Goal: Task Accomplishment & Management: Complete application form

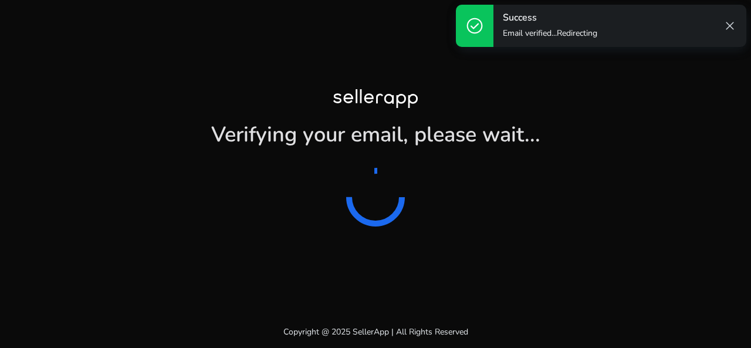
click at [727, 26] on span "close" at bounding box center [730, 26] width 14 height 14
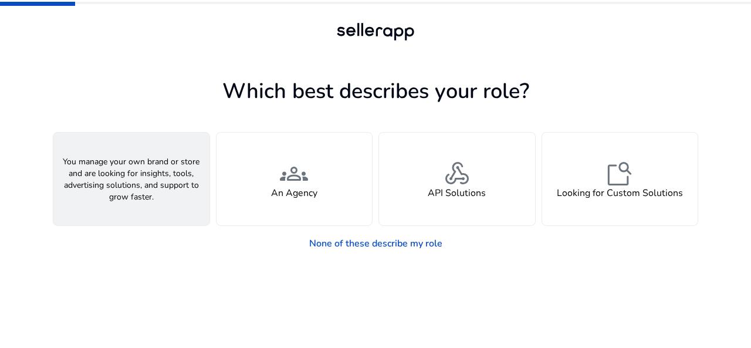
click at [86, 174] on div "person A Seller" at bounding box center [131, 179] width 156 height 93
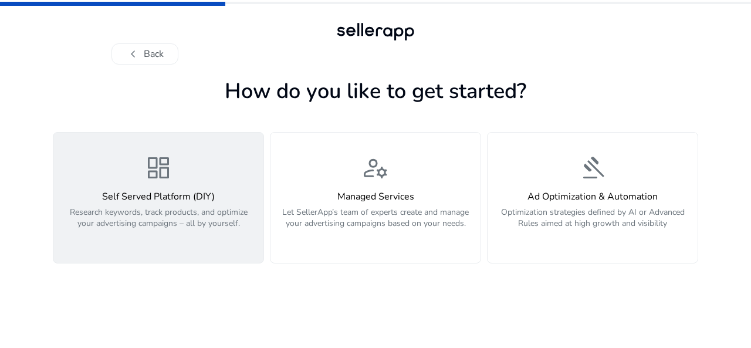
click at [238, 180] on div "dashboard Self Served Platform (DIY) Research keywords, track products, and opt…" at bounding box center [158, 198] width 196 height 88
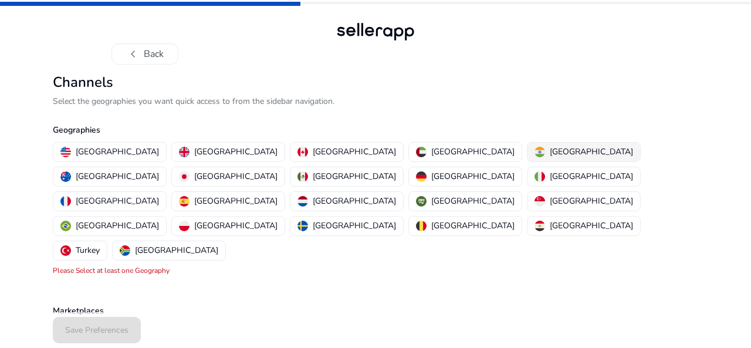
click at [550, 157] on p "[GEOGRAPHIC_DATA]" at bounding box center [591, 152] width 83 height 12
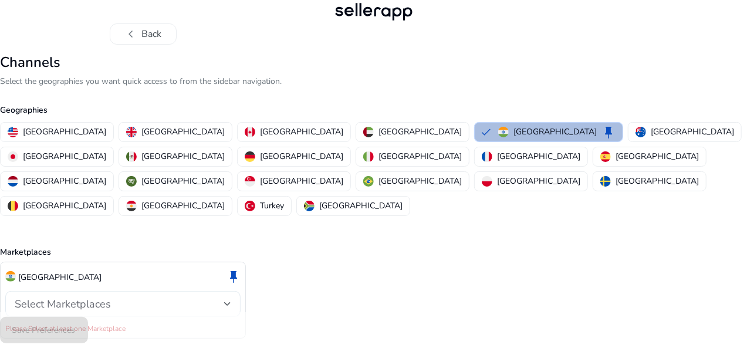
scroll to position [29, 0]
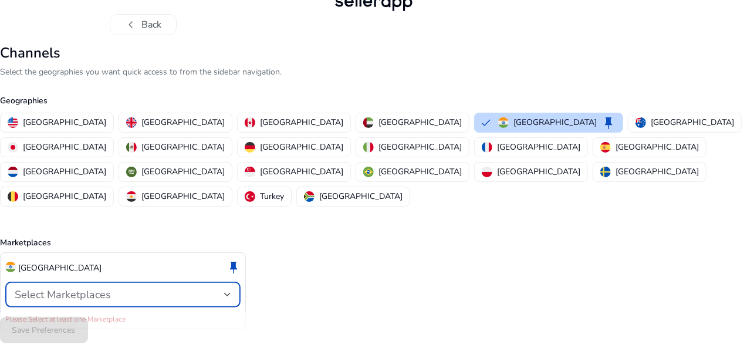
click at [200, 288] on div "Select Marketplaces" at bounding box center [120, 294] width 210 height 13
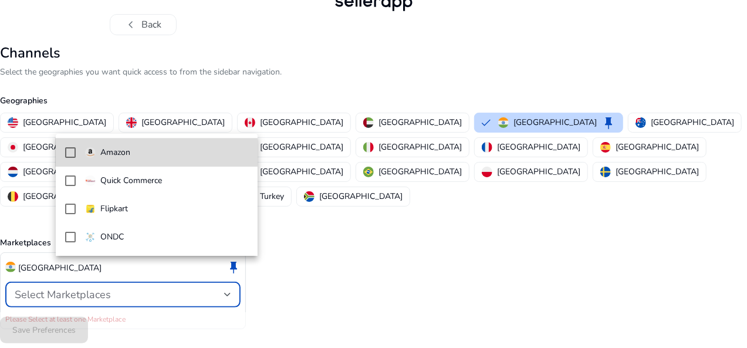
click at [71, 152] on mat-pseudo-checkbox at bounding box center [70, 152] width 11 height 11
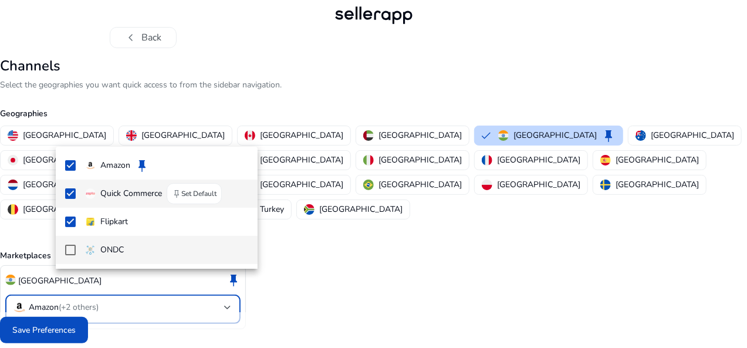
click at [73, 191] on mat-pseudo-checkbox at bounding box center [70, 193] width 11 height 11
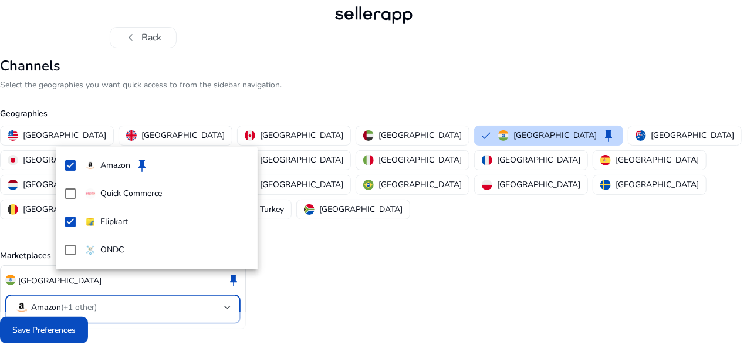
drag, startPoint x: 106, startPoint y: 345, endPoint x: 122, endPoint y: 332, distance: 20.9
click at [122, 332] on div at bounding box center [373, 174] width 747 height 348
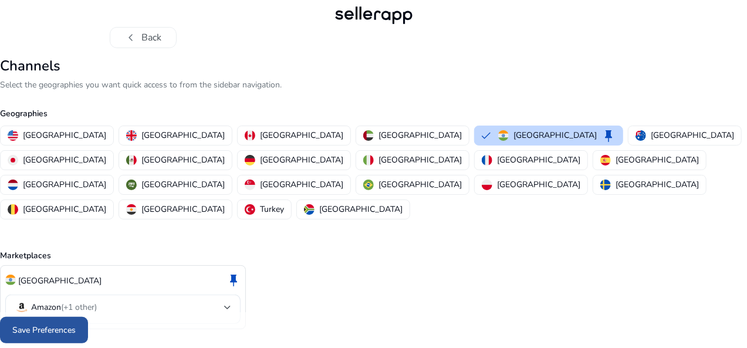
click at [76, 332] on span "Save Preferences" at bounding box center [43, 330] width 63 height 12
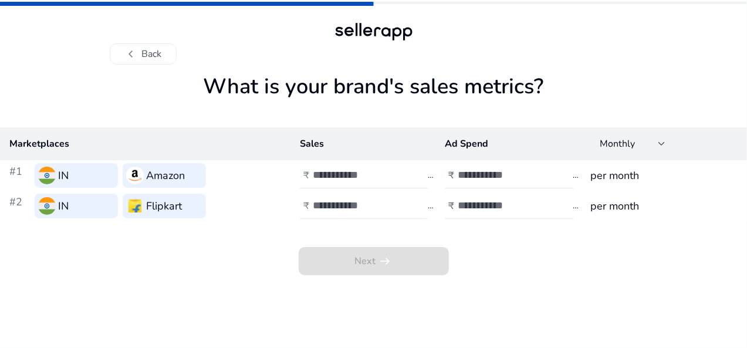
scroll to position [0, 0]
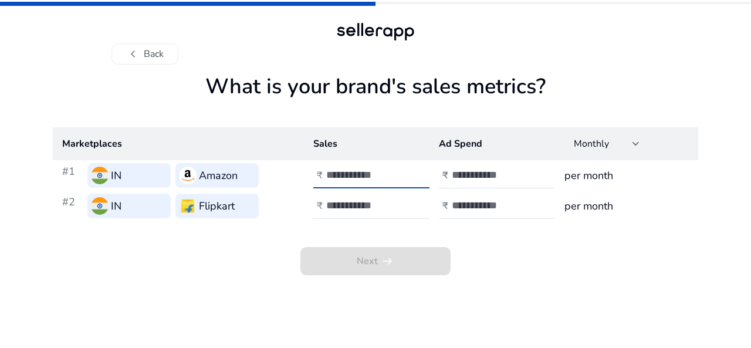
click at [356, 179] on input "number" at bounding box center [365, 174] width 79 height 13
click at [639, 146] on div at bounding box center [636, 143] width 7 height 5
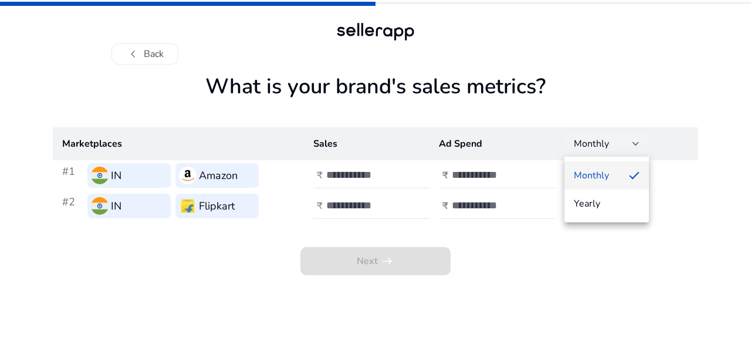
click at [379, 174] on div at bounding box center [375, 174] width 751 height 348
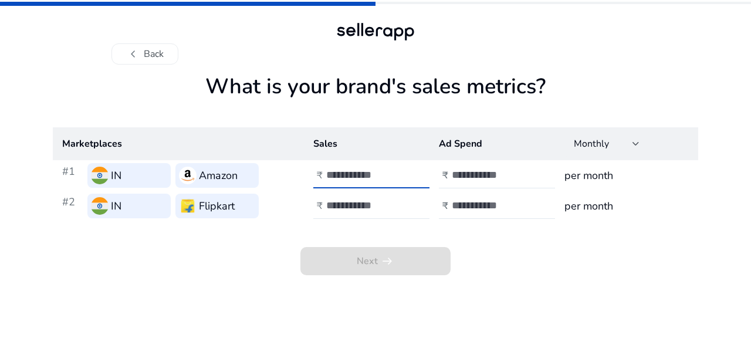
click at [376, 174] on input "number" at bounding box center [365, 174] width 79 height 13
type input "*******"
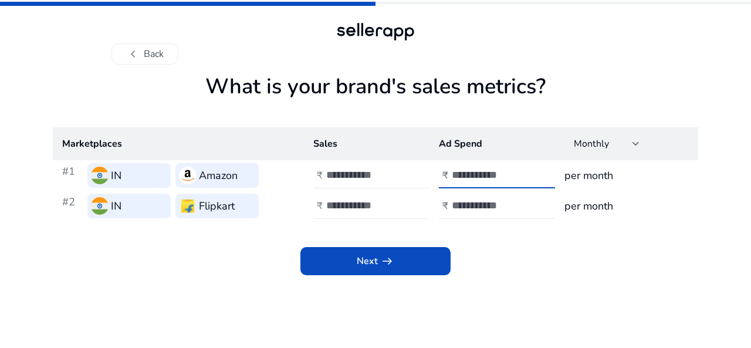
type input "******"
click at [352, 203] on input "number" at bounding box center [365, 205] width 79 height 13
type input "*******"
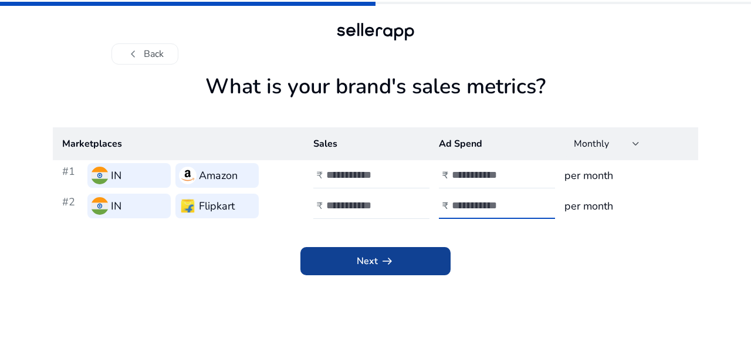
type input "******"
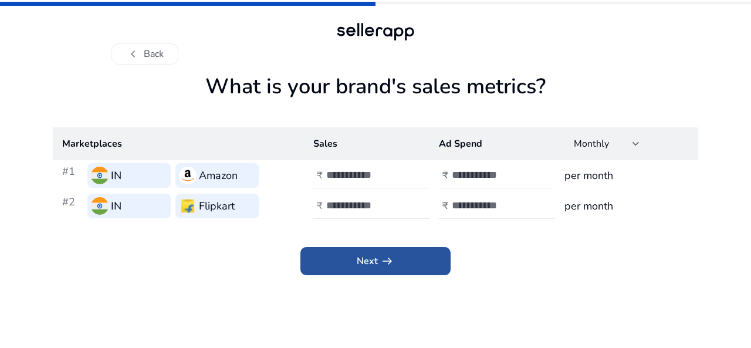
click at [360, 260] on span "Next arrow_right_alt" at bounding box center [376, 261] width 38 height 14
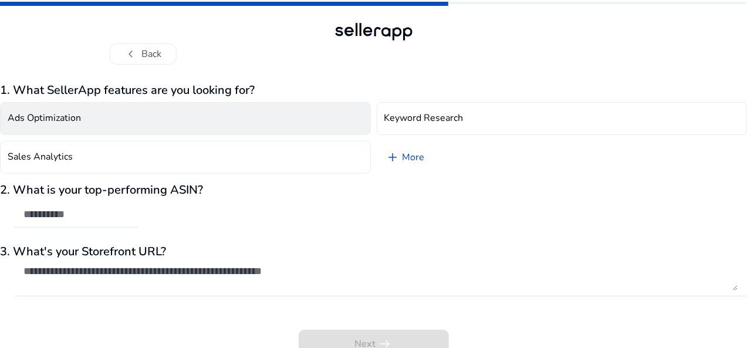
click at [151, 125] on button "Ads Optimization" at bounding box center [185, 118] width 371 height 33
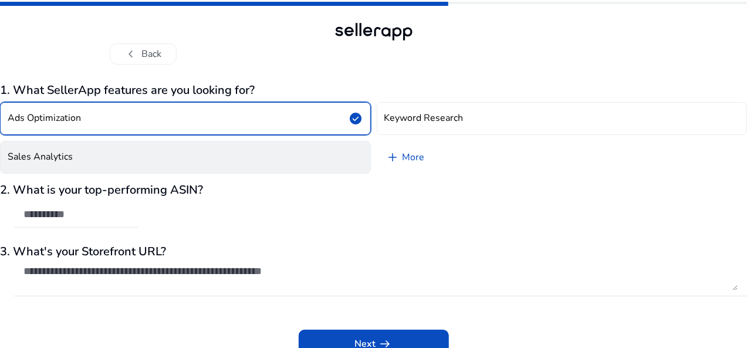
click at [252, 153] on button "Sales Analytics" at bounding box center [185, 157] width 371 height 33
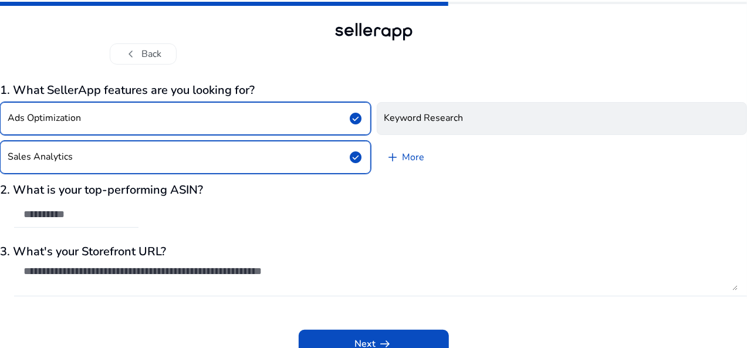
click at [426, 122] on h4 "Keyword Research" at bounding box center [424, 118] width 79 height 11
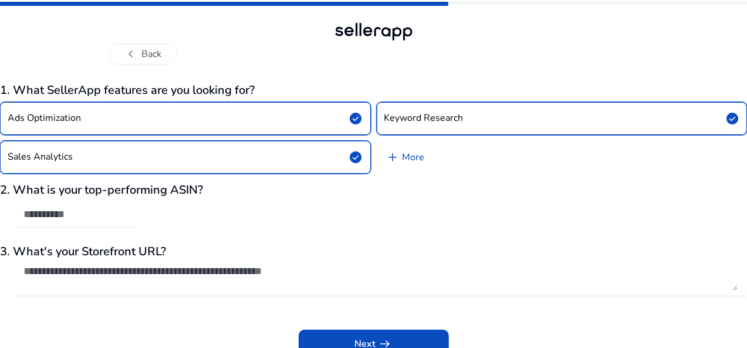
click at [182, 201] on div "2. What is your top-performing ASIN?" at bounding box center [373, 211] width 747 height 57
click at [129, 219] on input "text" at bounding box center [76, 214] width 106 height 13
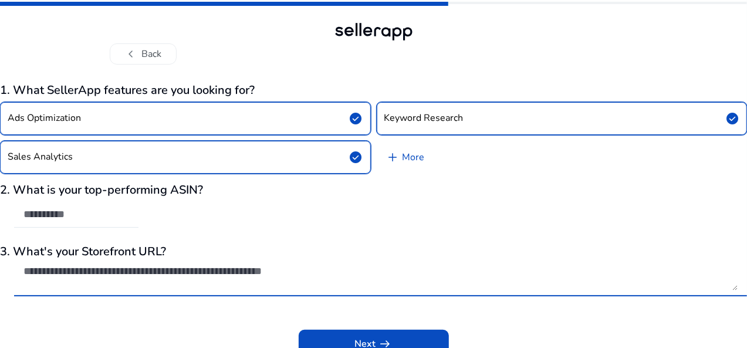
drag, startPoint x: 239, startPoint y: 217, endPoint x: 186, endPoint y: 272, distance: 77.2
click at [186, 272] on textarea at bounding box center [380, 278] width 714 height 26
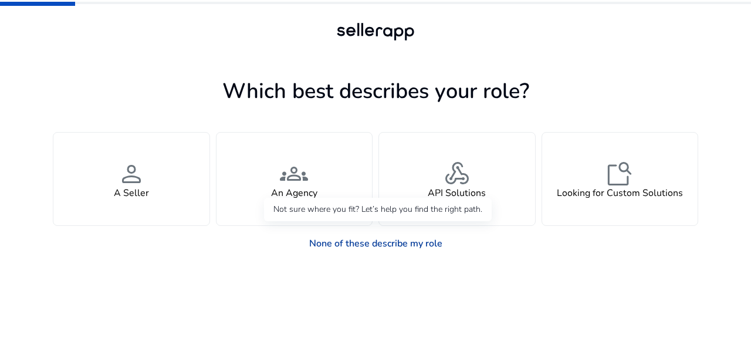
click at [400, 242] on link "None of these describe my role" at bounding box center [376, 243] width 152 height 23
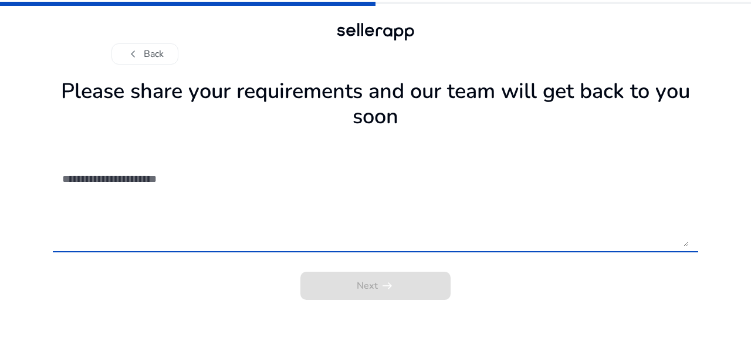
click at [154, 183] on textarea at bounding box center [375, 204] width 627 height 83
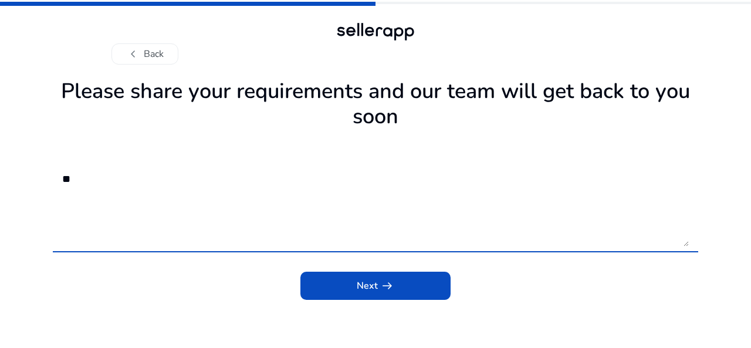
type textarea "*"
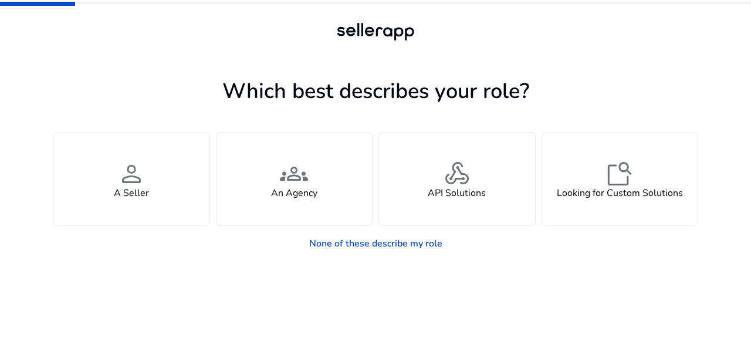
click at [729, 26] on span "close" at bounding box center [730, 26] width 14 height 14
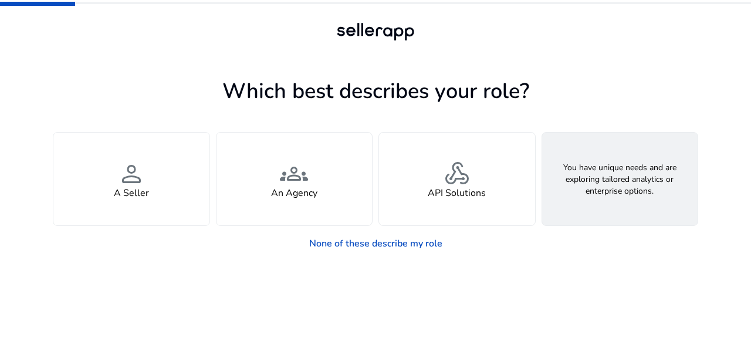
click at [621, 190] on h4 "Looking for Custom Solutions" at bounding box center [620, 193] width 126 height 11
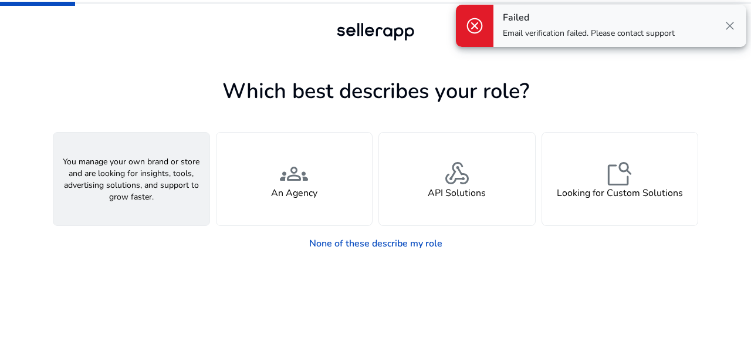
click at [168, 176] on div "person A Seller" at bounding box center [131, 179] width 156 height 93
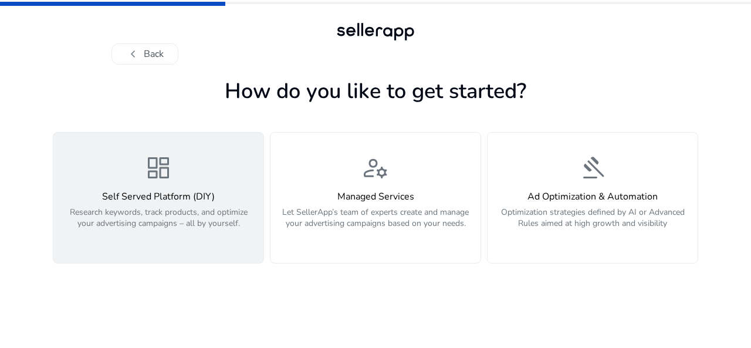
click at [211, 191] on h4 "Self Served Platform (DIY)" at bounding box center [158, 196] width 196 height 11
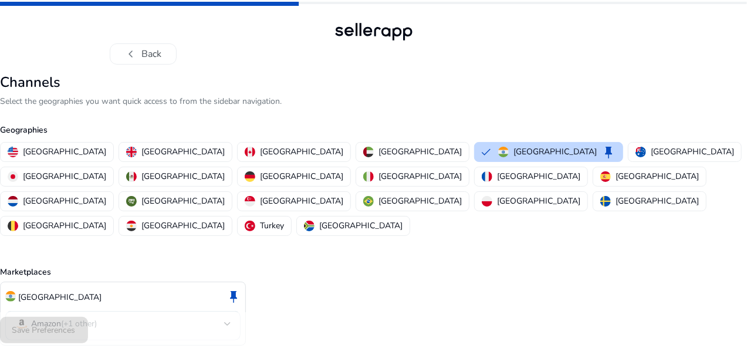
scroll to position [16, 0]
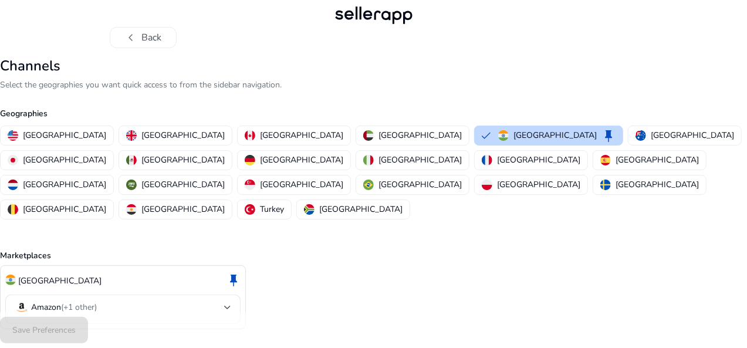
click at [87, 333] on div "Save Preferences" at bounding box center [373, 330] width 747 height 36
click at [514, 134] on p "[GEOGRAPHIC_DATA]" at bounding box center [555, 135] width 83 height 12
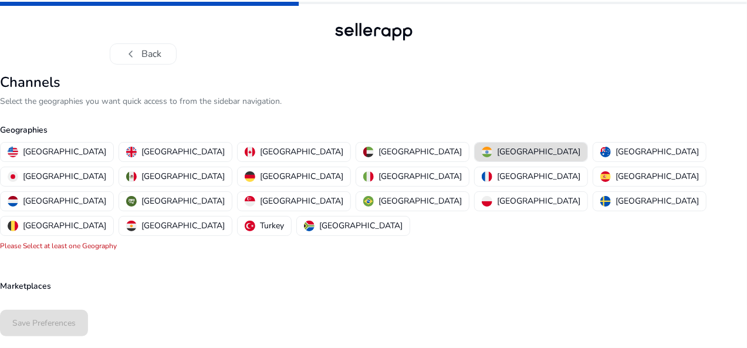
scroll to position [0, 0]
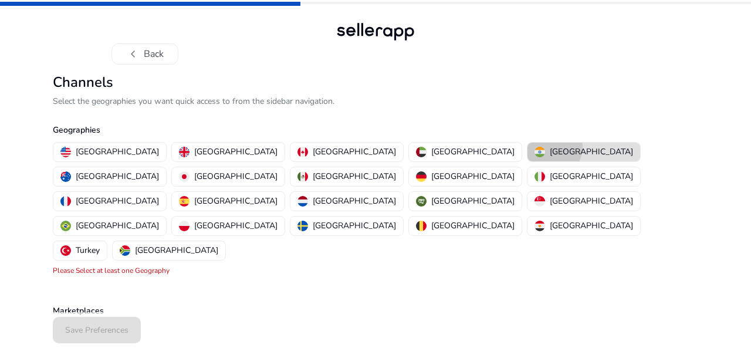
click at [550, 147] on p "[GEOGRAPHIC_DATA]" at bounding box center [591, 152] width 83 height 12
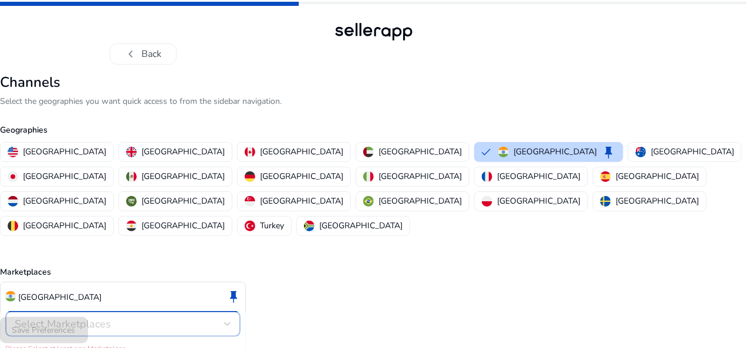
click at [167, 318] on div "Select Marketplaces" at bounding box center [120, 324] width 210 height 13
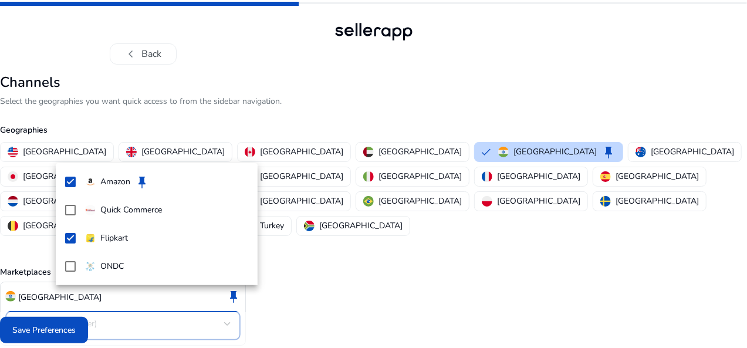
click at [107, 331] on div at bounding box center [373, 174] width 747 height 348
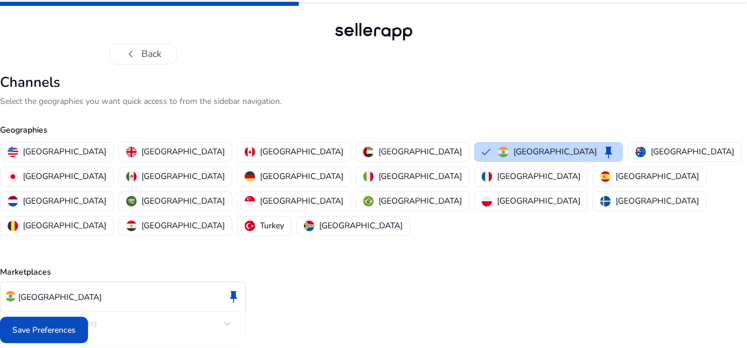
scroll to position [16, 0]
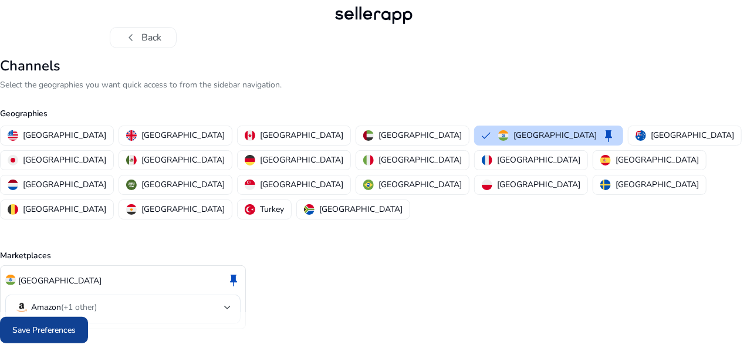
click at [76, 327] on span "Save Preferences" at bounding box center [43, 330] width 63 height 12
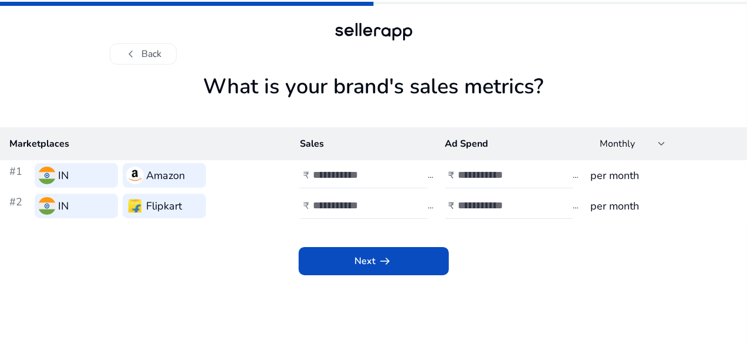
scroll to position [0, 0]
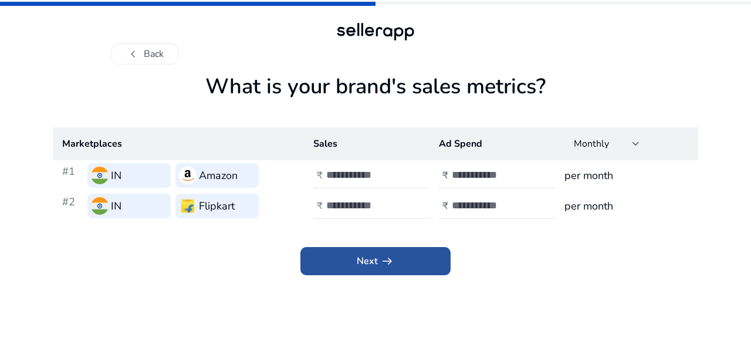
click at [393, 274] on span at bounding box center [376, 261] width 150 height 28
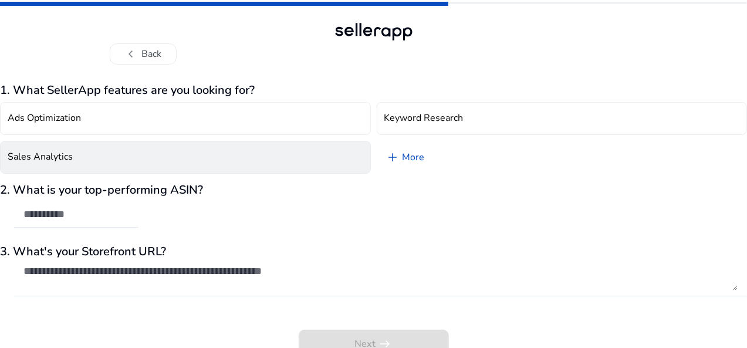
click at [136, 163] on button "Sales Analytics" at bounding box center [185, 157] width 371 height 33
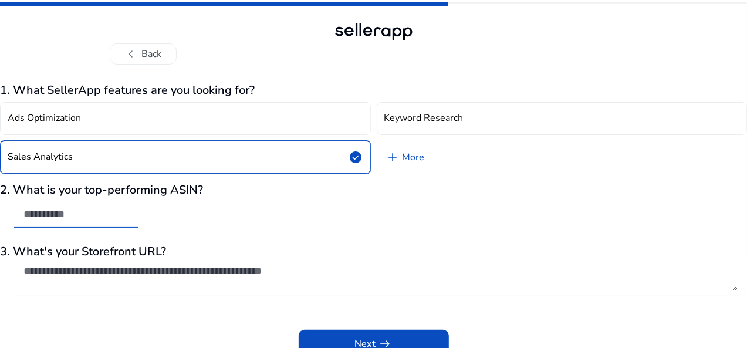
click at [117, 214] on input "text" at bounding box center [76, 214] width 106 height 13
paste input "**********"
type input "**********"
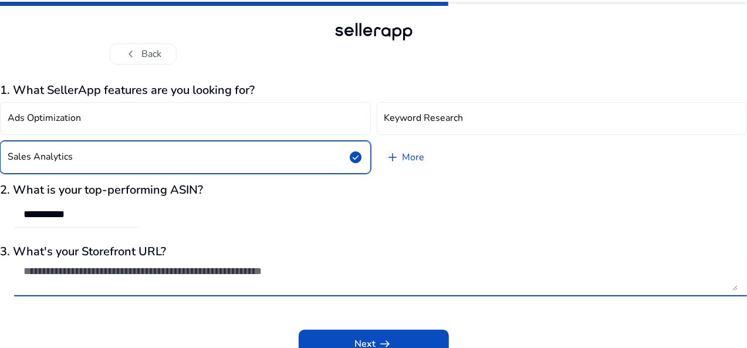
click at [134, 267] on textarea at bounding box center [380, 278] width 714 height 26
paste textarea "**********"
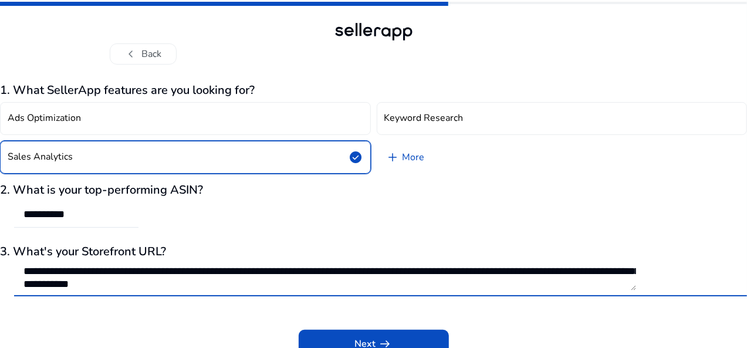
scroll to position [10, 0]
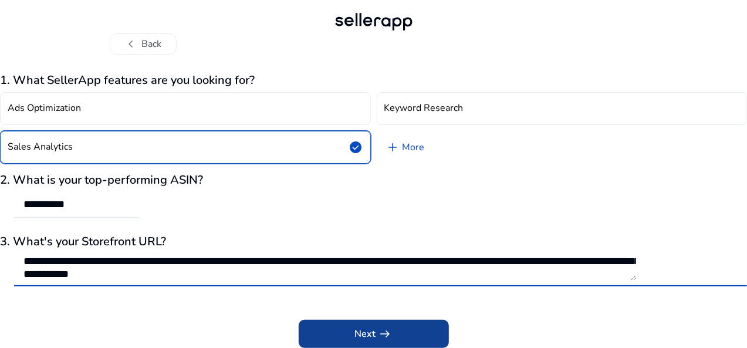
type textarea "**********"
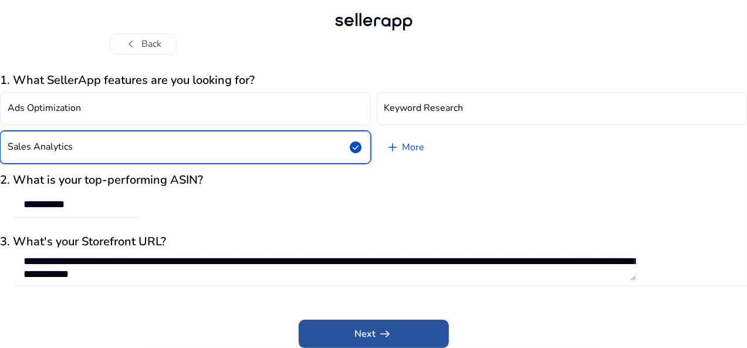
click at [380, 327] on span "arrow_right_alt" at bounding box center [386, 334] width 14 height 14
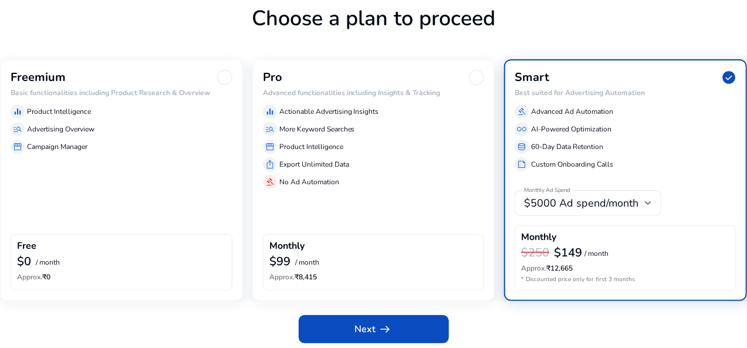
scroll to position [77, 0]
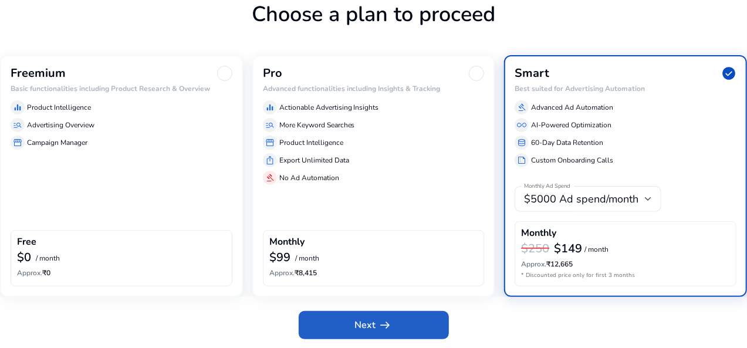
click at [380, 326] on span "arrow_right_alt" at bounding box center [386, 325] width 14 height 14
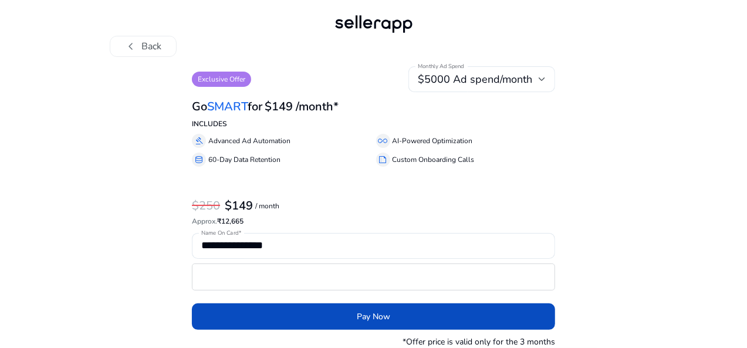
scroll to position [7, 0]
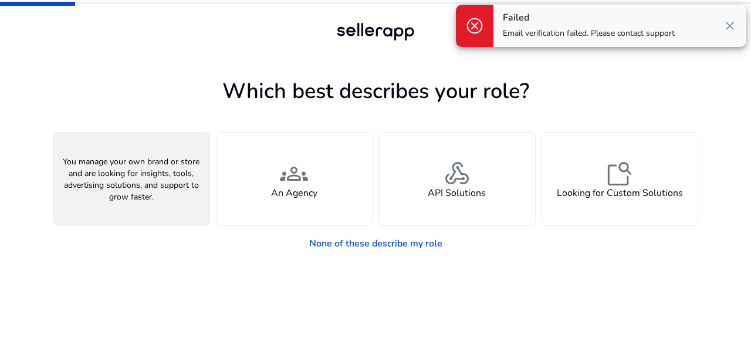
click at [115, 193] on h4 "A Seller" at bounding box center [131, 193] width 35 height 11
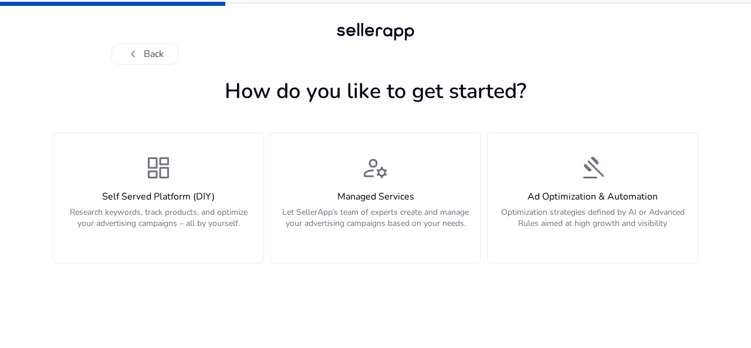
click at [115, 193] on h4 "Self Served Platform (DIY)" at bounding box center [158, 196] width 196 height 11
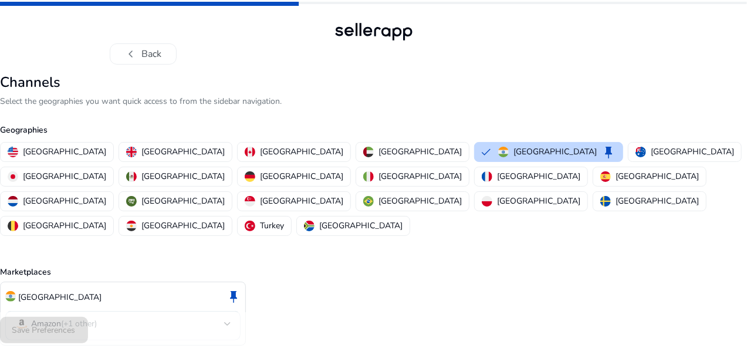
scroll to position [16, 0]
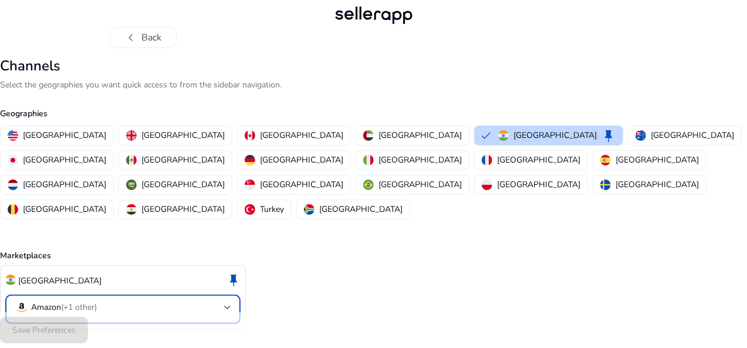
click at [189, 301] on mat-select-trigger "Amazon (+1 other)" at bounding box center [120, 308] width 210 height 14
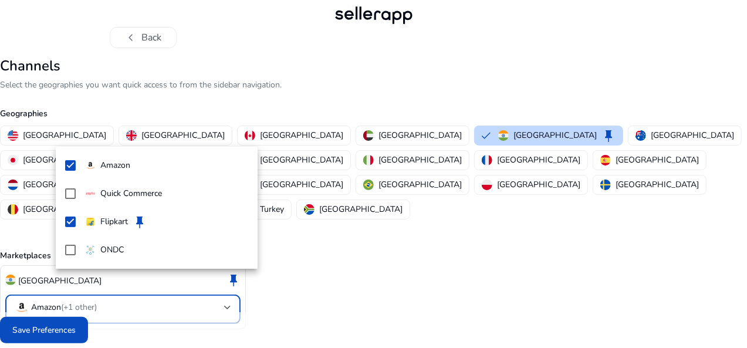
click at [109, 334] on div at bounding box center [373, 174] width 747 height 348
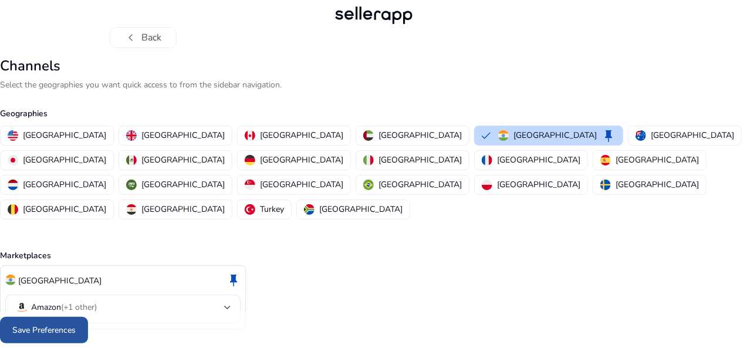
click at [76, 329] on span "Save Preferences" at bounding box center [43, 330] width 63 height 12
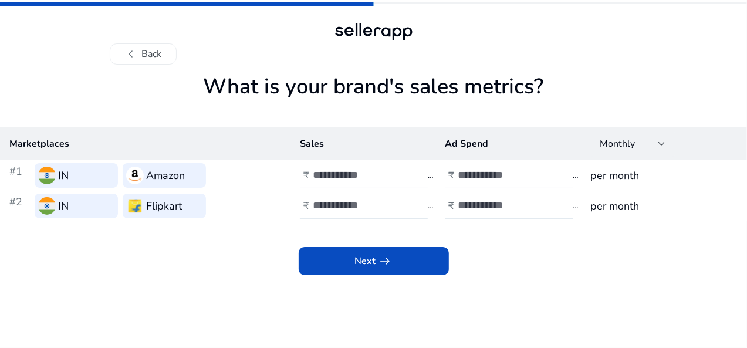
scroll to position [0, 0]
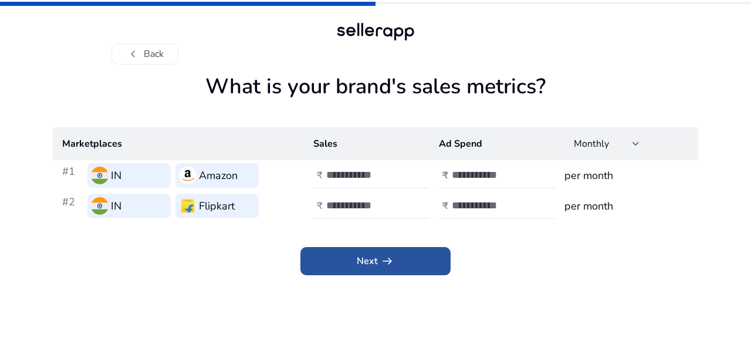
click at [399, 265] on span at bounding box center [376, 261] width 150 height 28
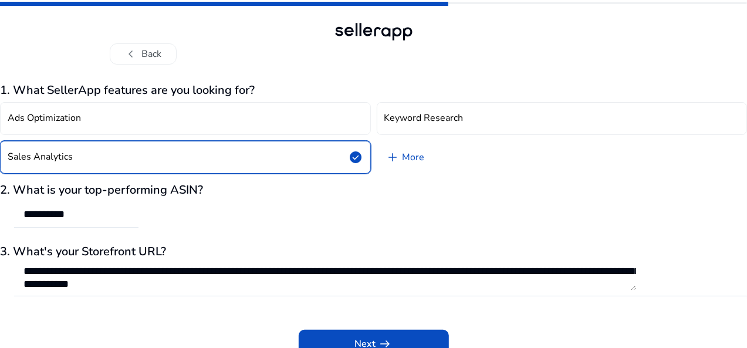
scroll to position [10, 0]
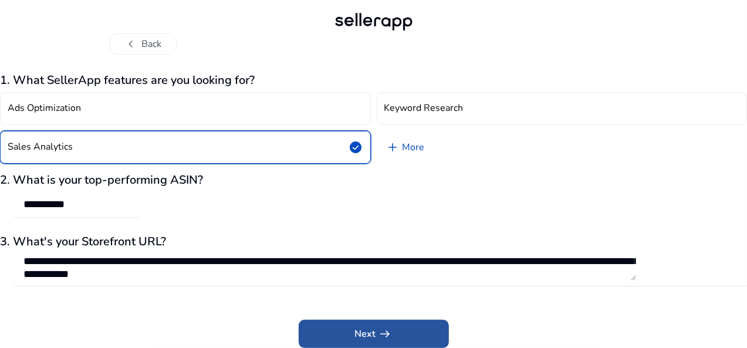
click at [393, 331] on span at bounding box center [374, 334] width 150 height 28
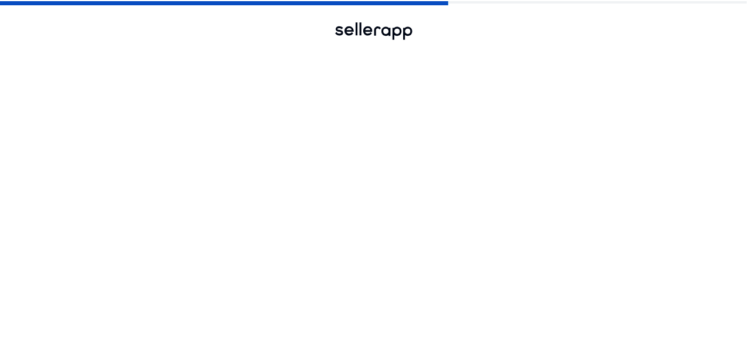
scroll to position [1, 0]
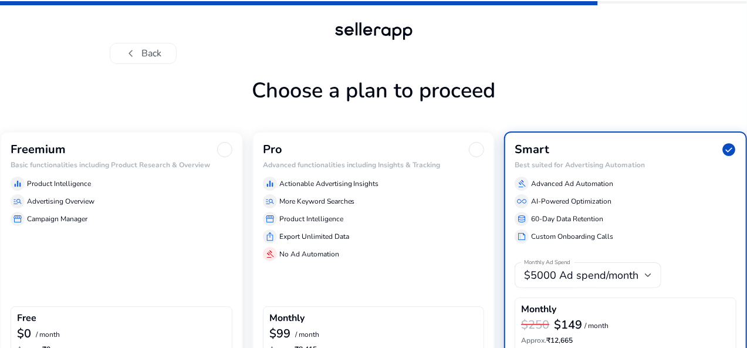
click at [211, 226] on div "storefront Campaign Manager" at bounding box center [122, 219] width 222 height 14
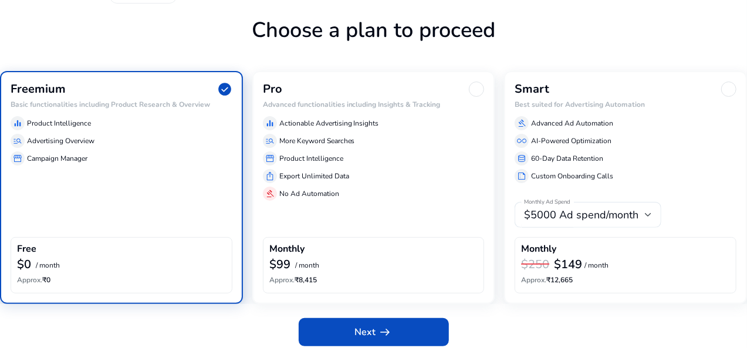
scroll to position [68, 0]
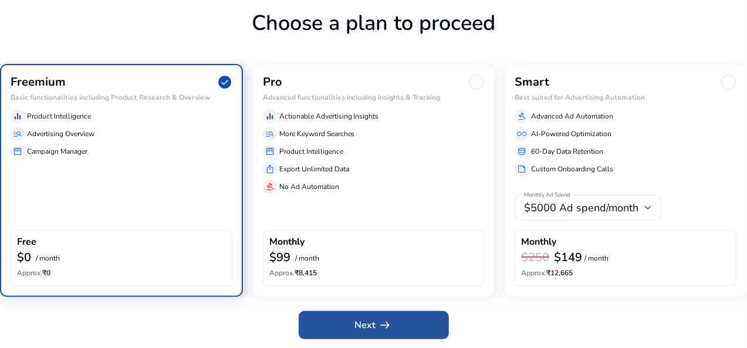
click at [361, 332] on span at bounding box center [374, 325] width 150 height 28
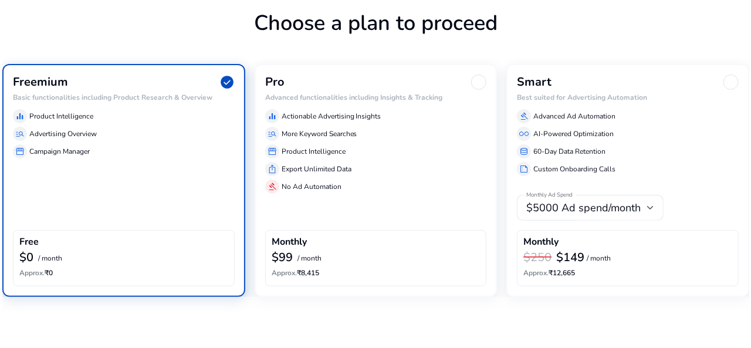
scroll to position [0, 0]
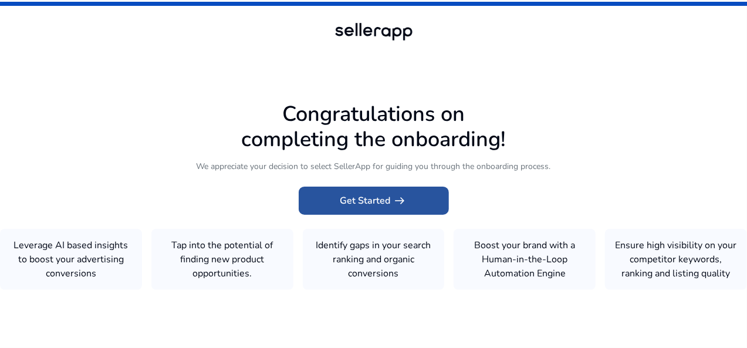
click at [369, 204] on span at bounding box center [374, 201] width 150 height 28
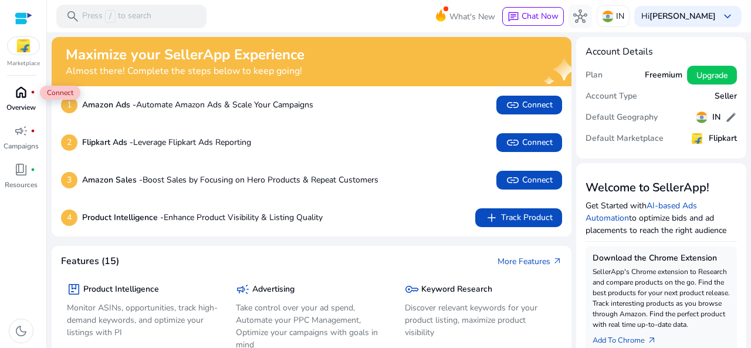
click at [13, 95] on div "home fiber_manual_record" at bounding box center [21, 92] width 33 height 19
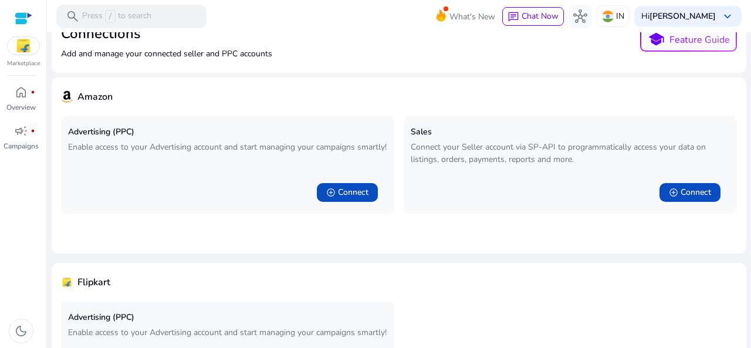
scroll to position [31, 0]
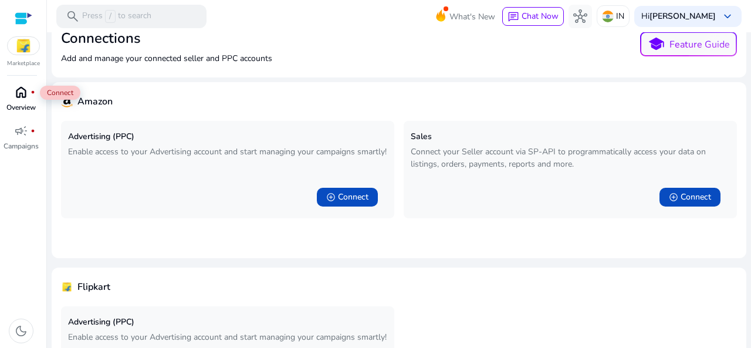
click at [29, 99] on div "home fiber_manual_record" at bounding box center [21, 92] width 33 height 19
